Goal: Task Accomplishment & Management: Complete application form

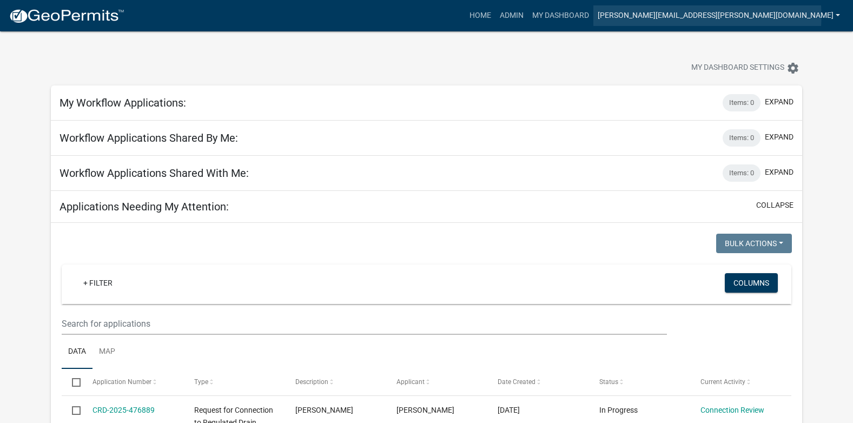
click at [710, 16] on link "[PERSON_NAME][EMAIL_ADDRESS][PERSON_NAME][DOMAIN_NAME]" at bounding box center [718, 15] width 251 height 21
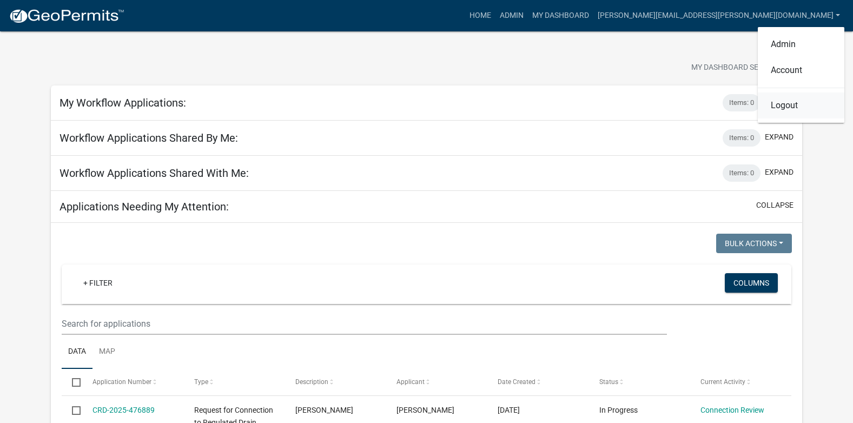
click at [781, 109] on link "Logout" at bounding box center [801, 106] width 87 height 26
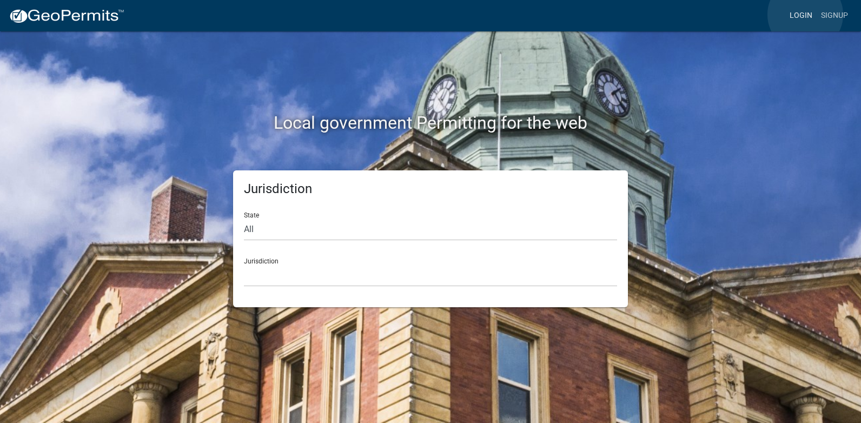
click at [806, 15] on link "Login" at bounding box center [801, 15] width 31 height 21
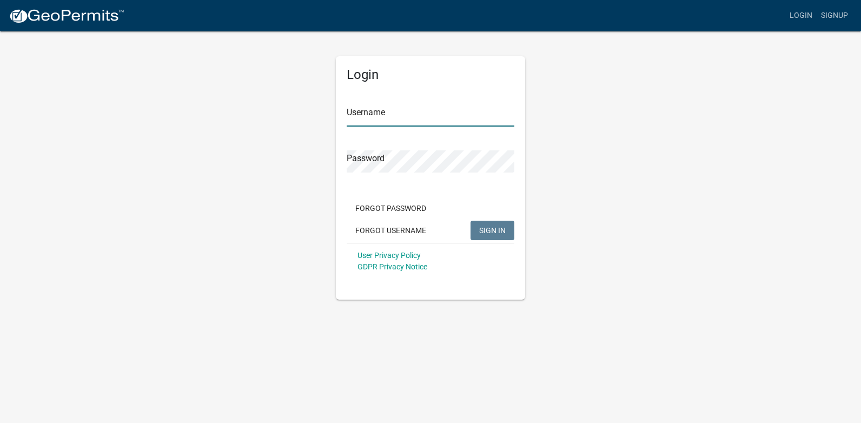
type input "[PERSON_NAME][EMAIL_ADDRESS][PERSON_NAME][DOMAIN_NAME]"
click at [490, 227] on span "SIGN IN" at bounding box center [492, 230] width 27 height 9
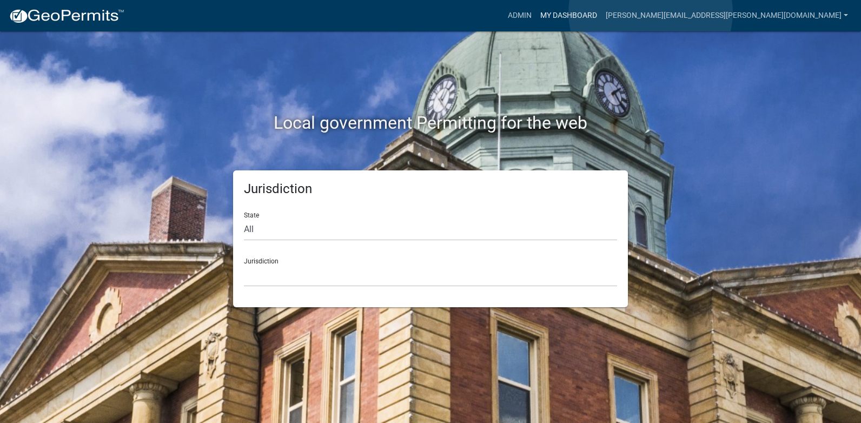
click at [602, 12] on link "My Dashboard" at bounding box center [568, 15] width 65 height 21
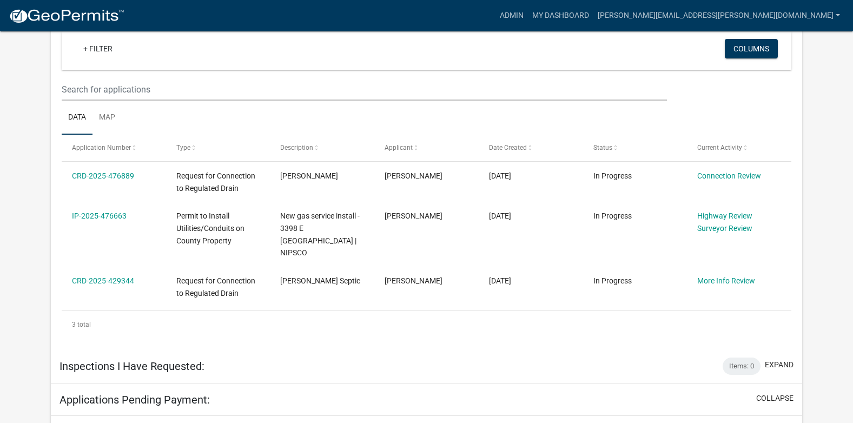
scroll to position [216, 0]
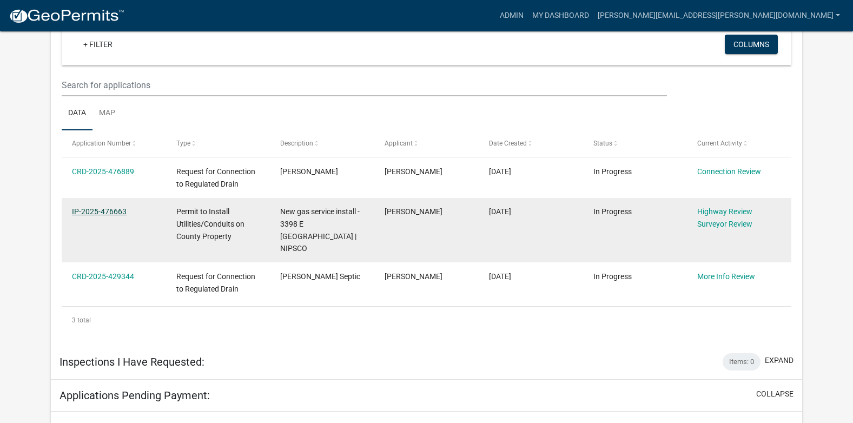
click at [109, 208] on link "IP-2025-476663" at bounding box center [99, 211] width 55 height 9
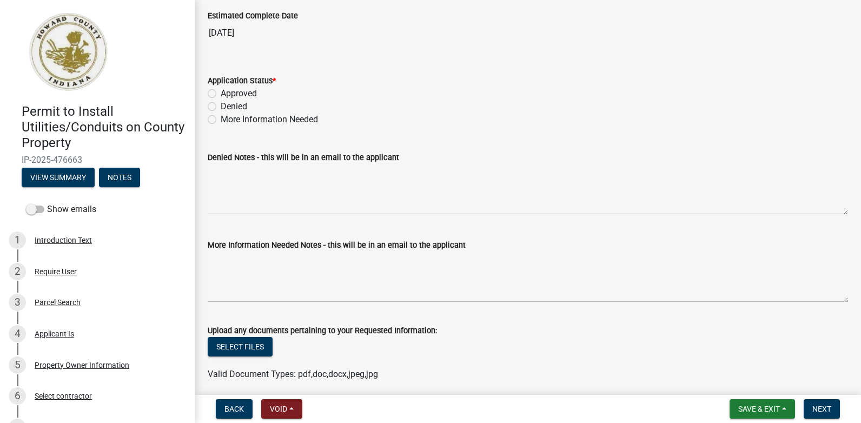
scroll to position [1931, 0]
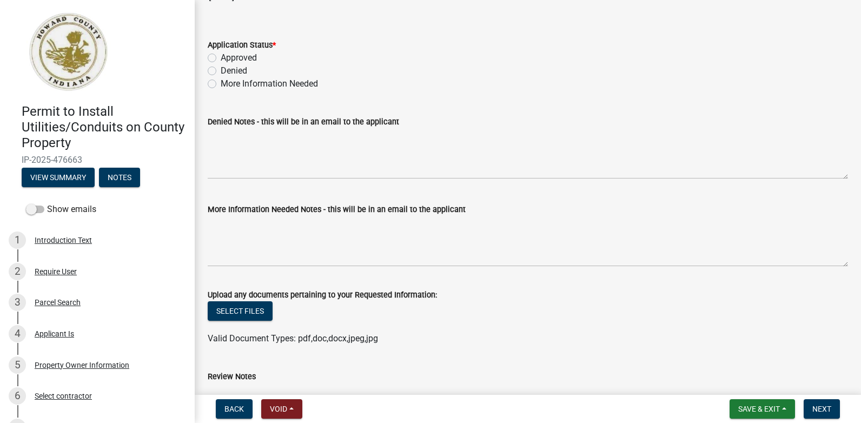
click at [221, 59] on label "Approved" at bounding box center [239, 57] width 36 height 13
click at [221, 58] on input "Approved" at bounding box center [224, 54] width 7 height 7
radio input "true"
click at [817, 408] on span "Next" at bounding box center [822, 409] width 19 height 9
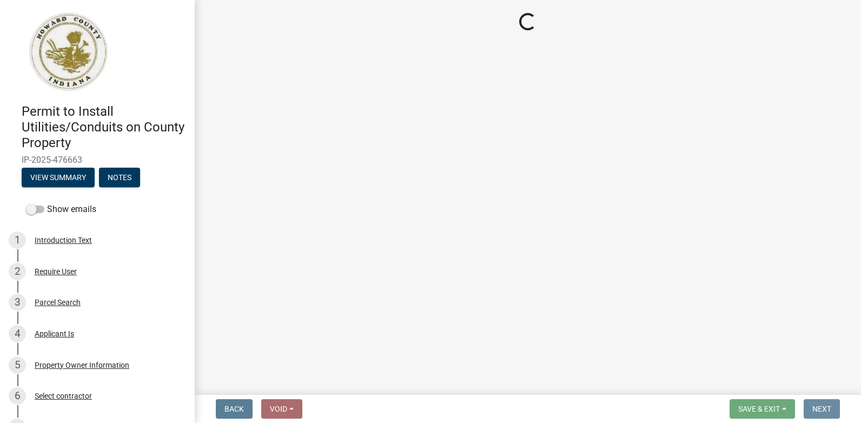
scroll to position [0, 0]
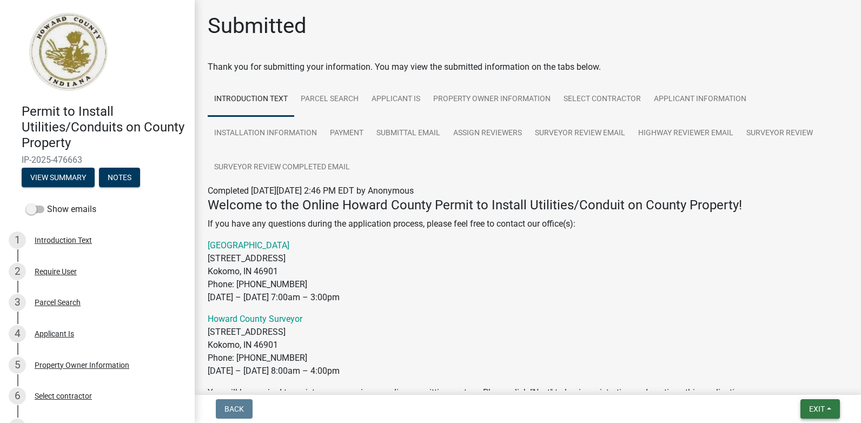
click at [814, 408] on span "Exit" at bounding box center [817, 409] width 16 height 9
click at [773, 377] on button "Save & Exit" at bounding box center [797, 381] width 87 height 26
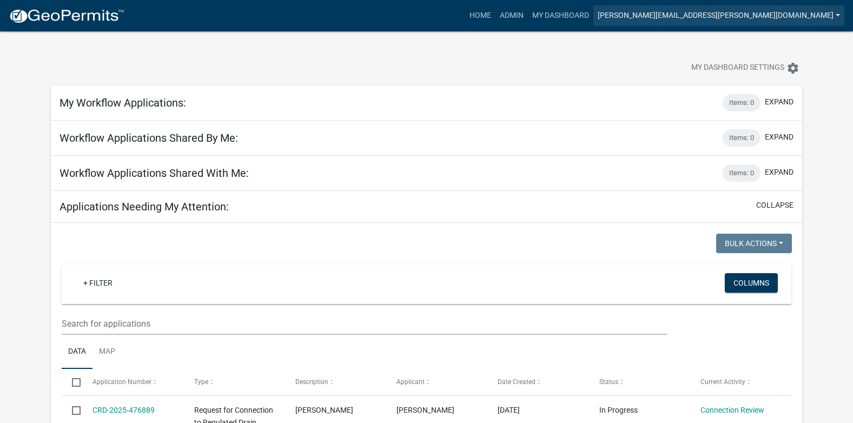
click at [816, 14] on link "[PERSON_NAME][EMAIL_ADDRESS][PERSON_NAME][DOMAIN_NAME]" at bounding box center [718, 15] width 251 height 21
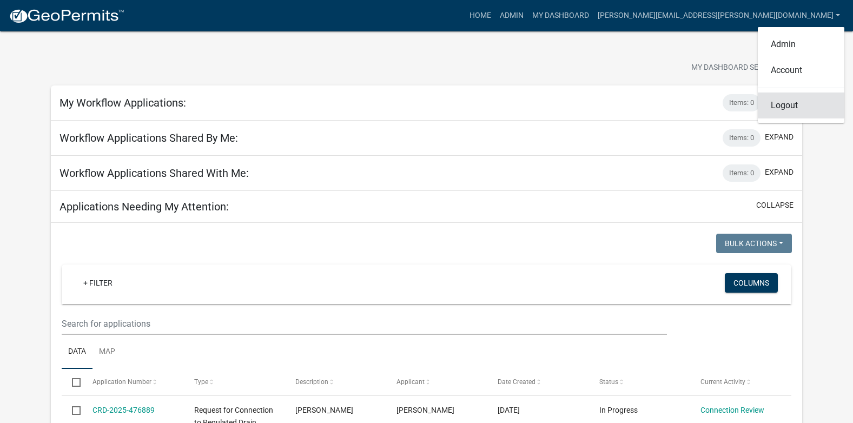
click at [785, 104] on link "Logout" at bounding box center [801, 106] width 87 height 26
